Goal: Book appointment/travel/reservation

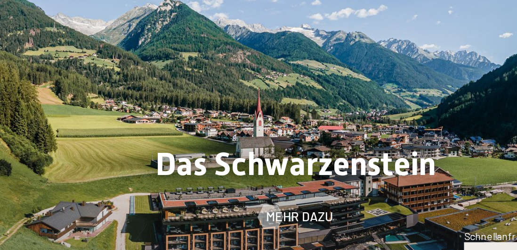
scroll to position [2751, 0]
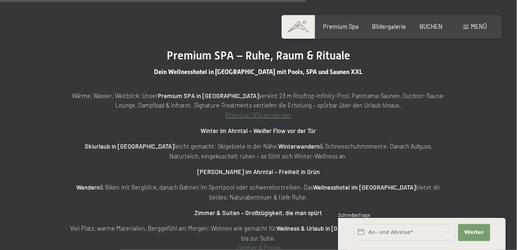
scroll to position [2294, 0]
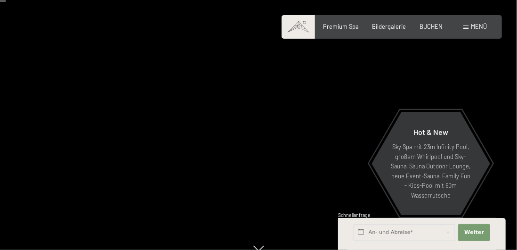
click at [478, 26] on span "Menü" at bounding box center [479, 27] width 16 height 8
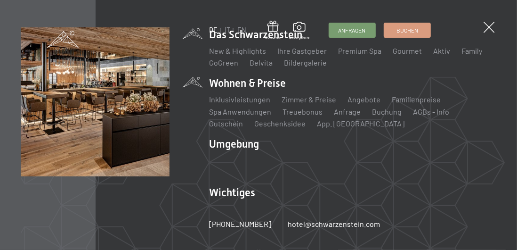
click at [250, 103] on li "Wohnen & Preise Inklusivleistungen Zimmer & Preise Liste Angebote Liste Familie…" at bounding box center [352, 102] width 287 height 53
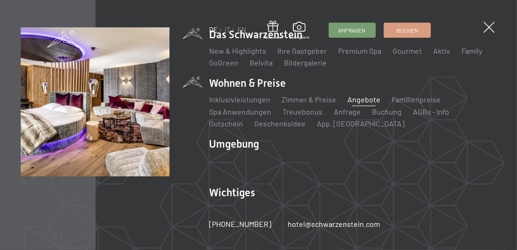
click at [355, 104] on link "Angebote" at bounding box center [363, 99] width 33 height 9
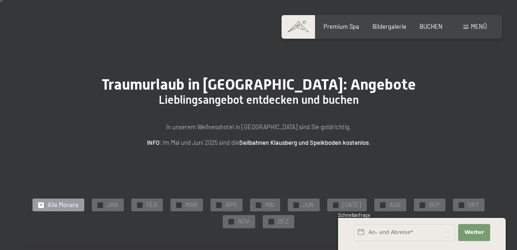
scroll to position [6, 0]
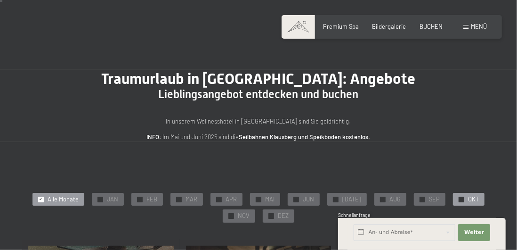
click at [468, 202] on span "OKT" at bounding box center [473, 199] width 11 height 8
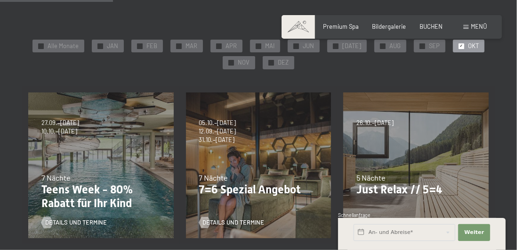
scroll to position [159, 0]
click at [255, 223] on span "Details und Termine" at bounding box center [243, 221] width 62 height 8
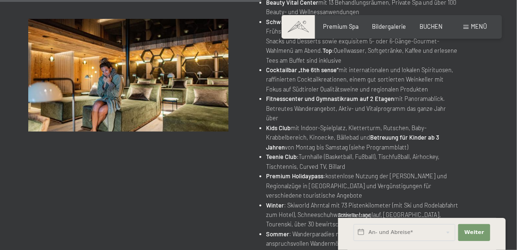
scroll to position [490, 0]
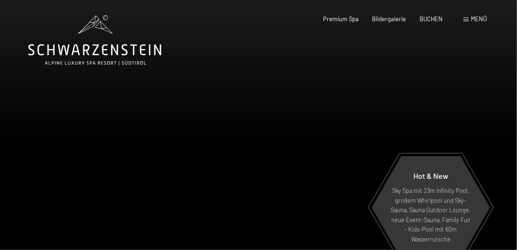
click at [471, 20] on span "Menü" at bounding box center [479, 19] width 16 height 8
